Goal: Task Accomplishment & Management: Use online tool/utility

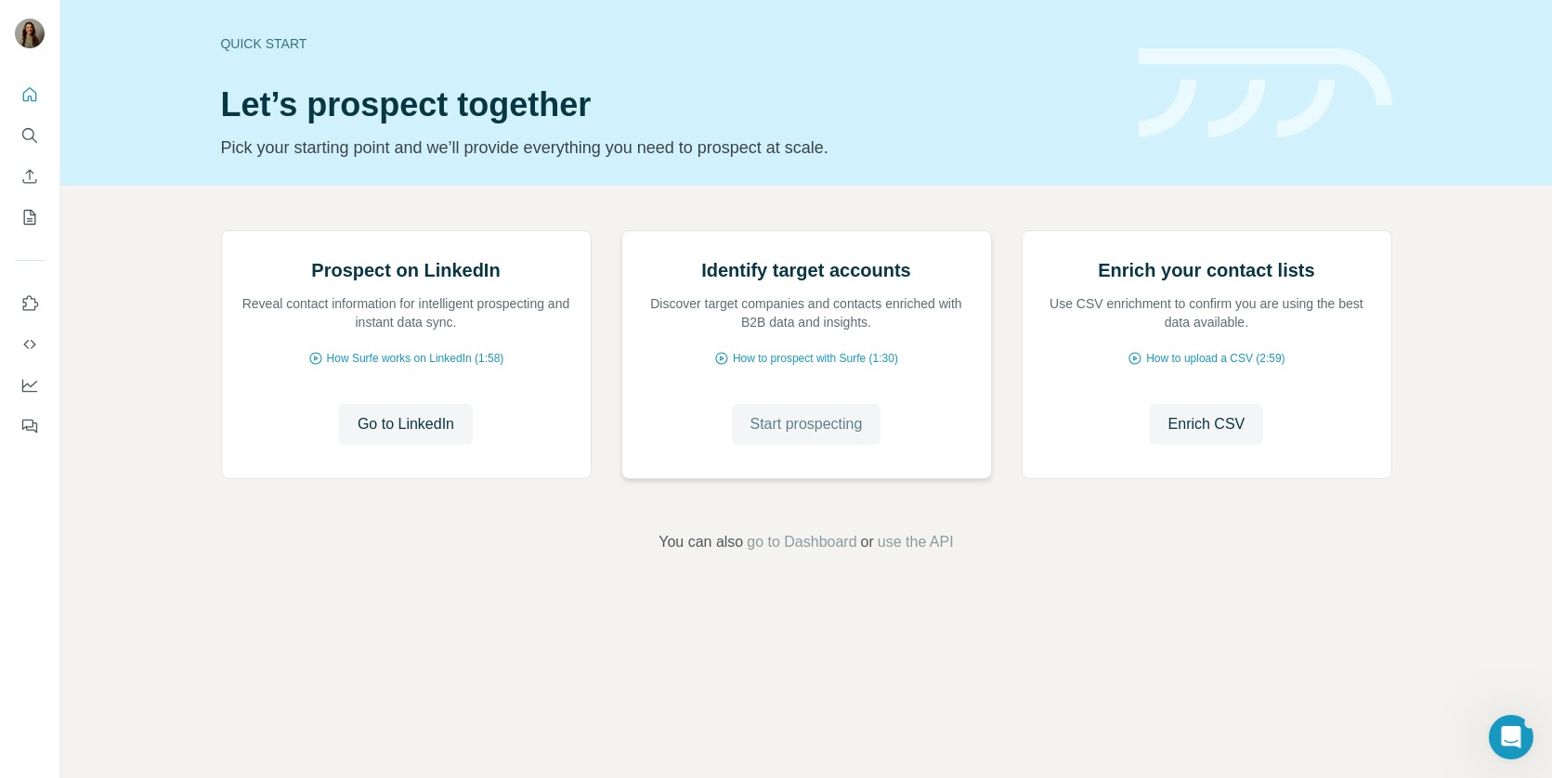
click at [799, 436] on span "Start prospecting" at bounding box center [806, 424] width 112 height 22
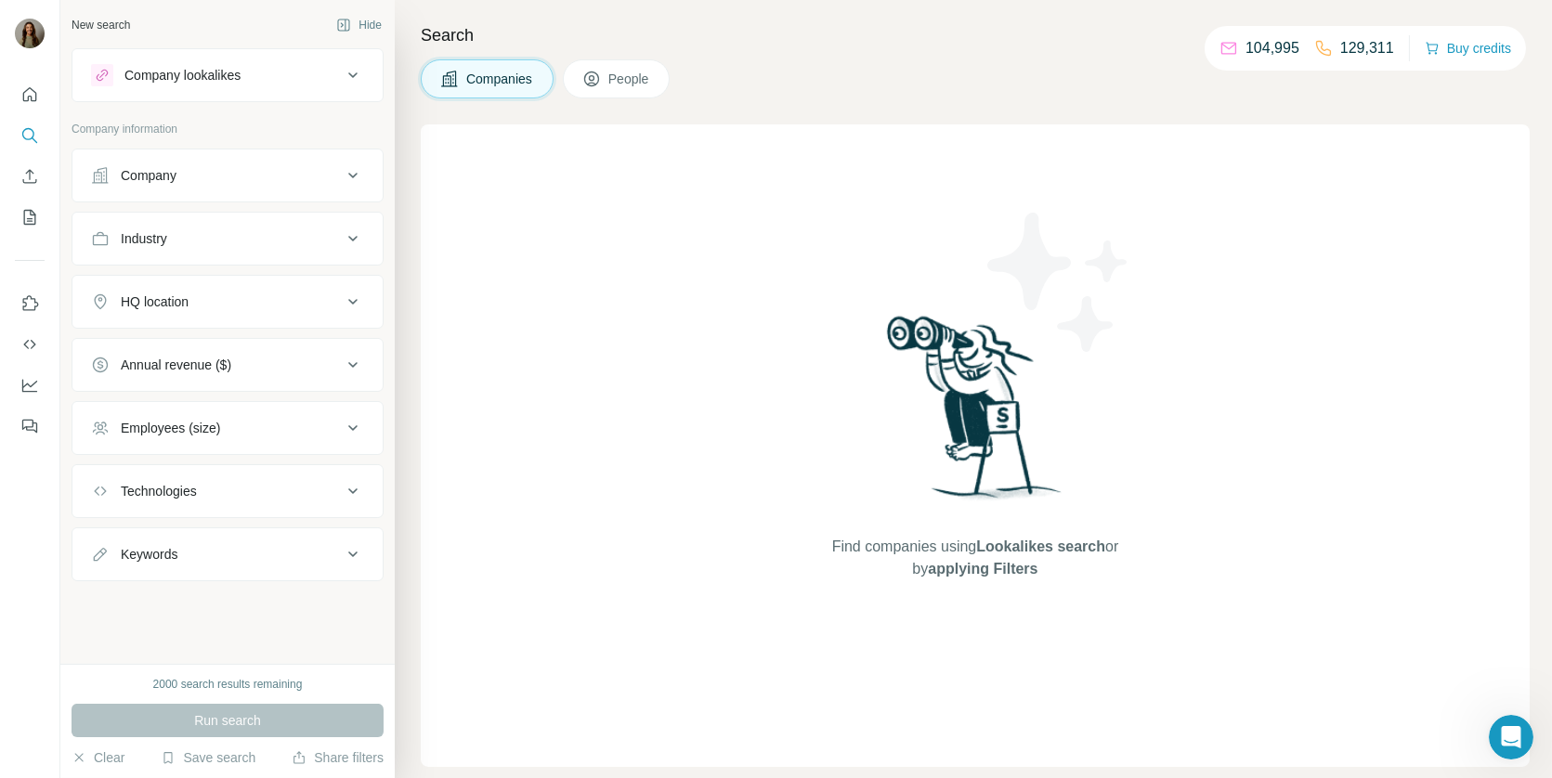
click at [221, 66] on div "Company lookalikes" at bounding box center [182, 75] width 116 height 19
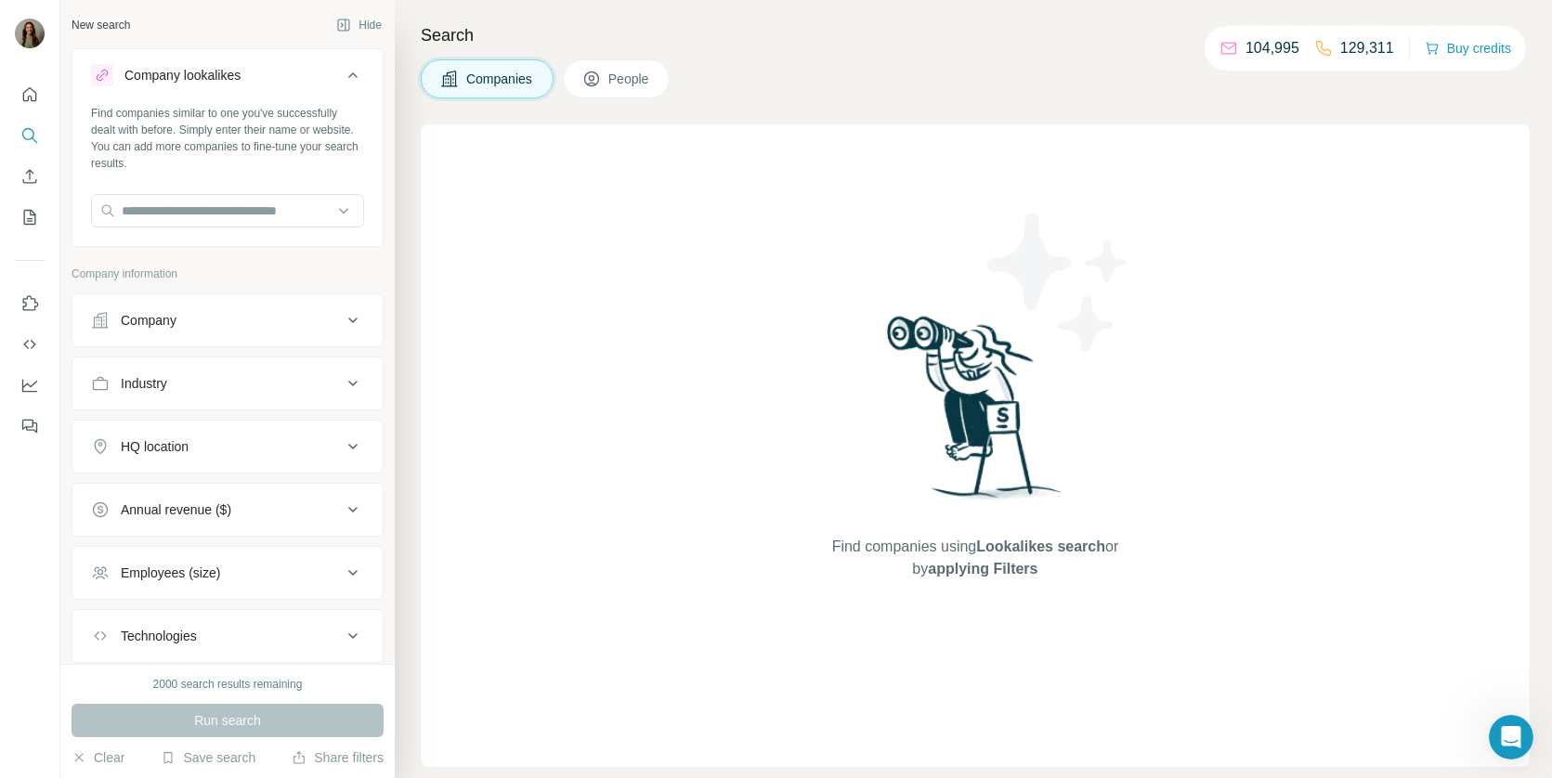
click at [241, 187] on div "Find companies similar to one you've successfully dealt with before. Simply ent…" at bounding box center [227, 173] width 310 height 137
click at [237, 215] on input "text" at bounding box center [227, 210] width 273 height 33
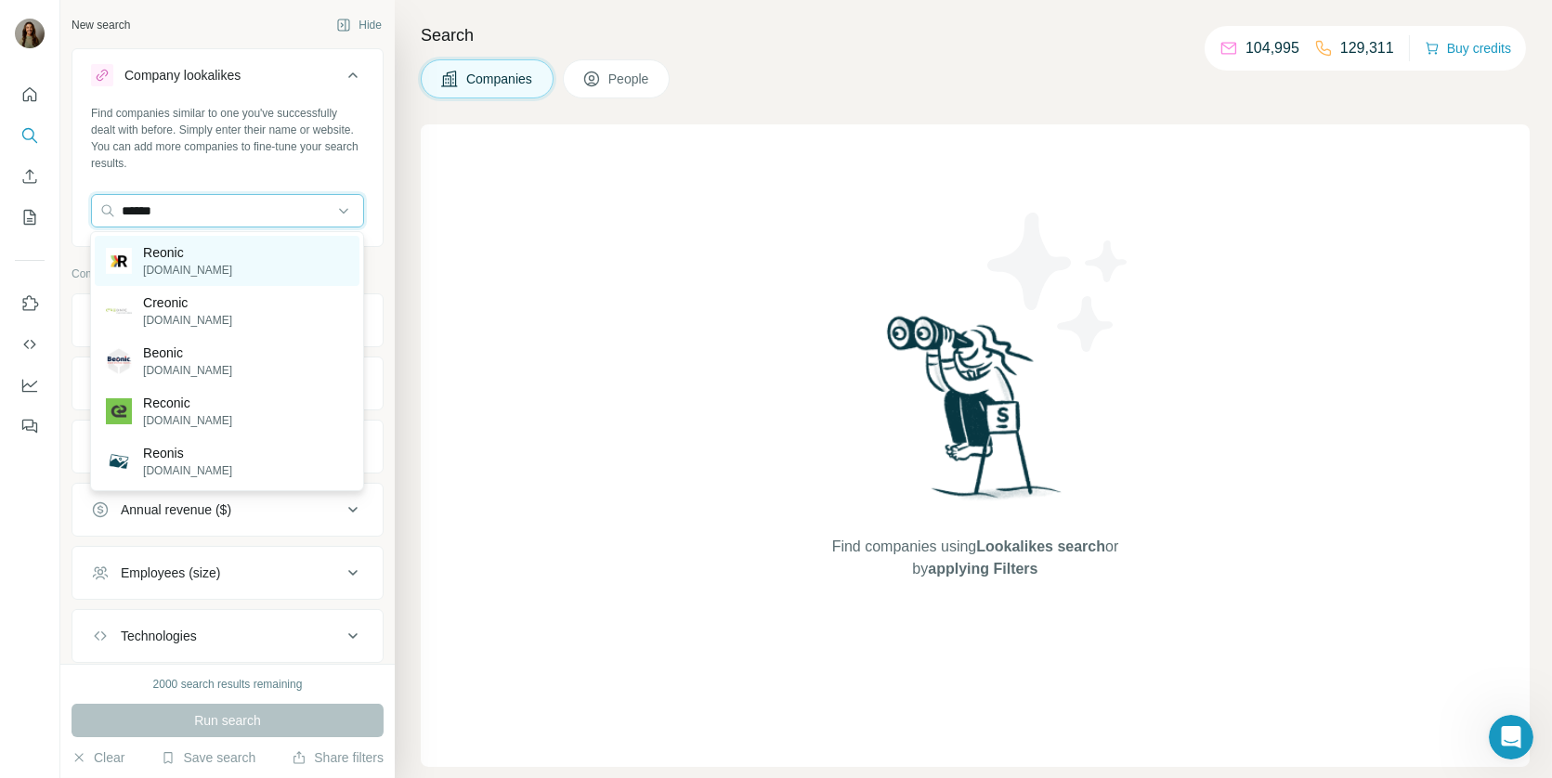
type input "******"
click at [232, 261] on div "Reonic [DOMAIN_NAME]" at bounding box center [227, 261] width 265 height 50
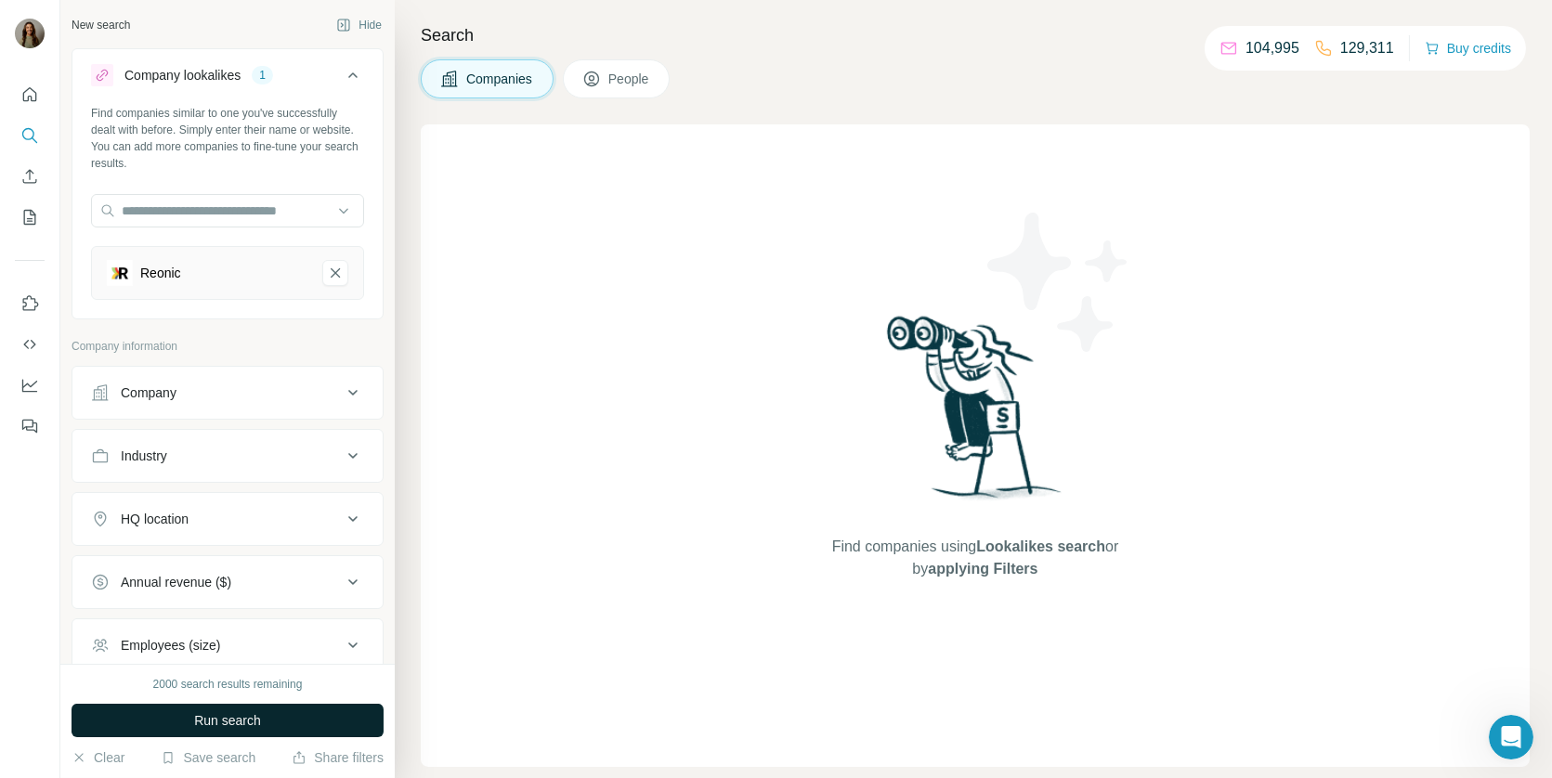
click at [241, 720] on span "Run search" at bounding box center [227, 720] width 67 height 19
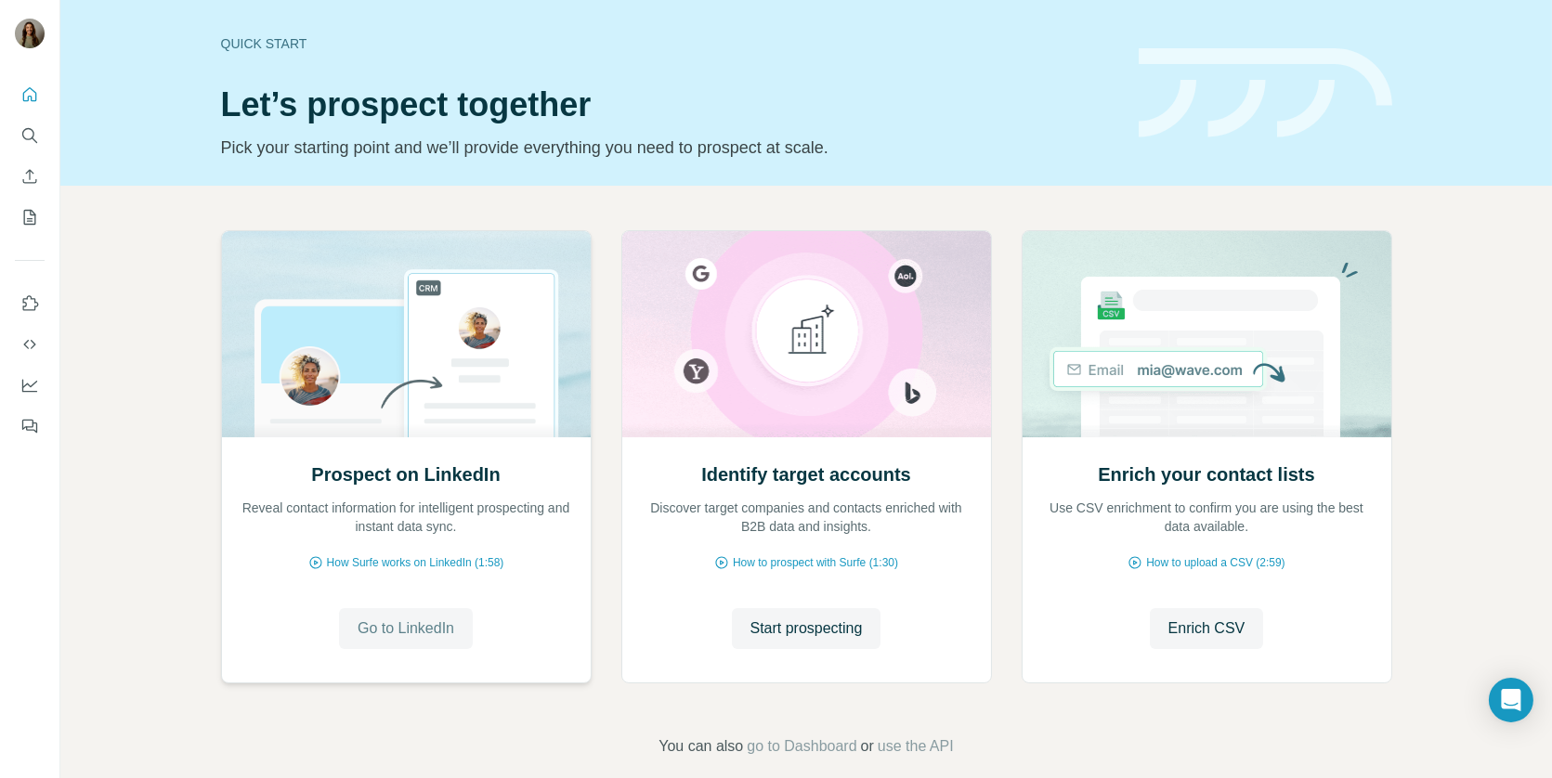
click at [420, 609] on button "Go to LinkedIn" at bounding box center [406, 628] width 134 height 41
